Goal: Task Accomplishment & Management: Use online tool/utility

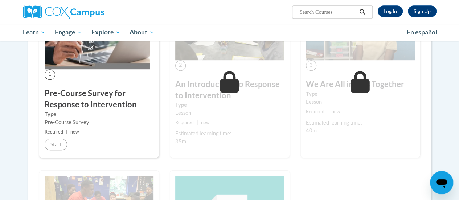
scroll to position [175, 0]
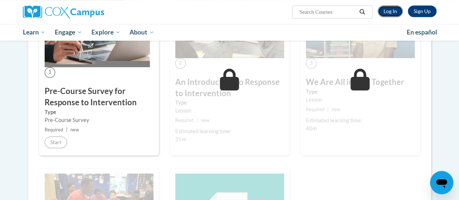
click at [390, 10] on link "Log In" at bounding box center [390, 11] width 25 height 12
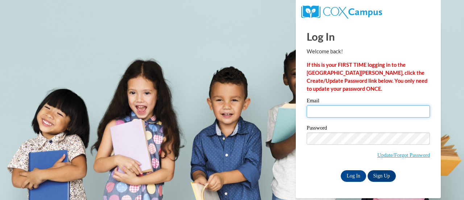
click at [335, 112] on input "Email" at bounding box center [368, 111] width 123 height 12
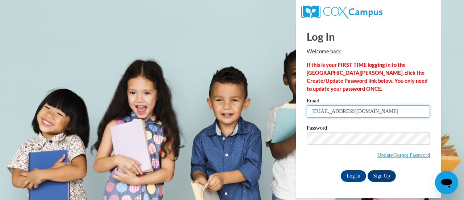
type input "taylor.collins@rusd.org"
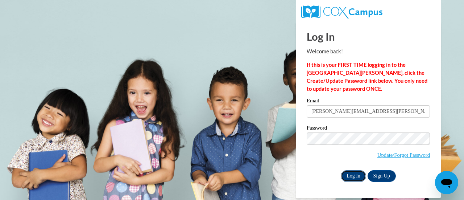
click at [351, 177] on input "Log In" at bounding box center [353, 176] width 25 height 12
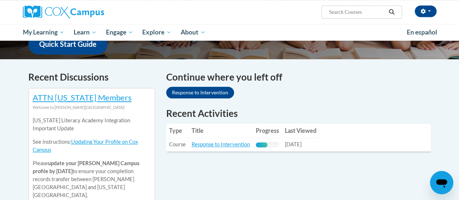
scroll to position [197, 0]
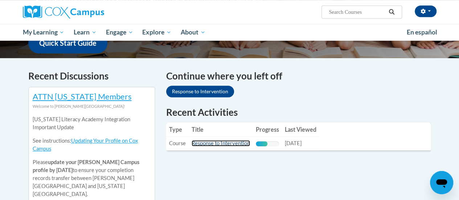
click at [214, 144] on link "Response to Intervention" at bounding box center [221, 143] width 58 height 6
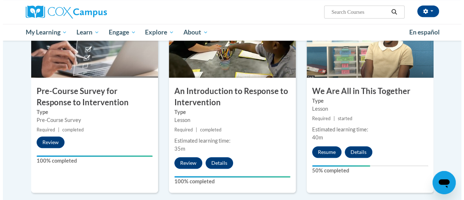
scroll to position [194, 0]
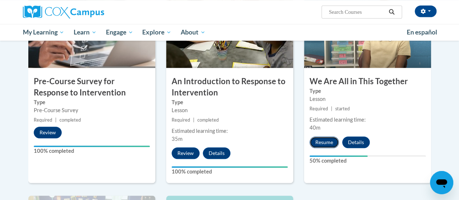
click at [315, 146] on button "Resume" at bounding box center [324, 142] width 29 height 12
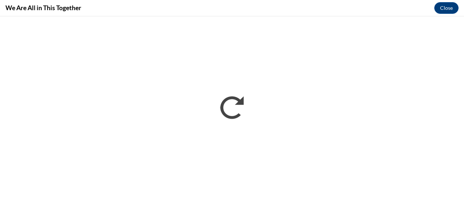
scroll to position [0, 0]
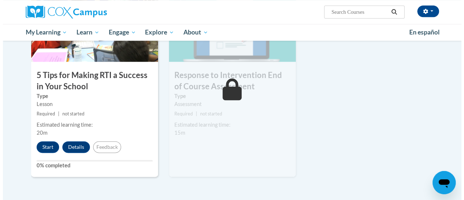
scroll to position [401, 0]
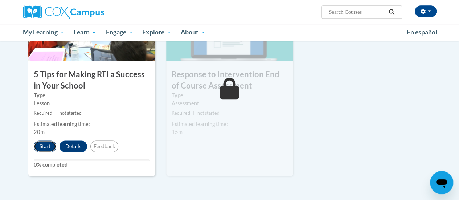
click at [42, 148] on button "Start" at bounding box center [45, 146] width 22 height 12
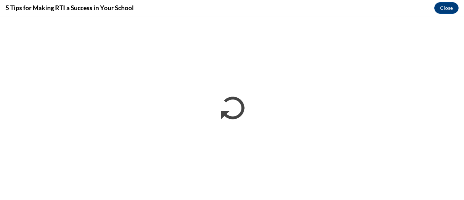
scroll to position [0, 0]
